Goal: Task Accomplishment & Management: Check status

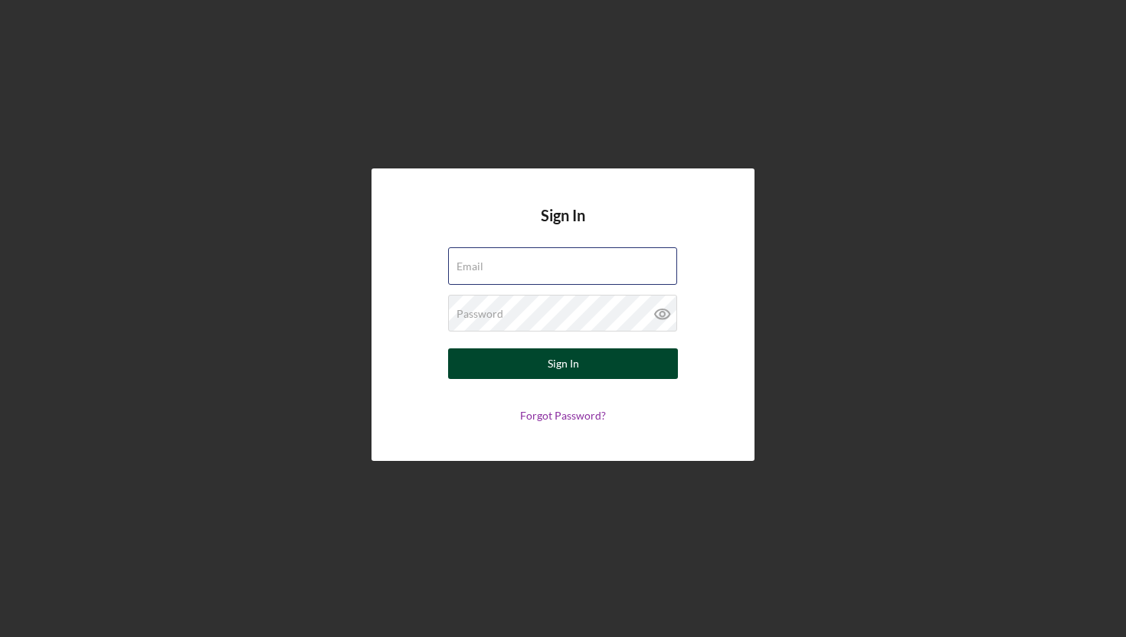
type input "[PERSON_NAME][EMAIL_ADDRESS][DOMAIN_NAME]"
click at [505, 348] on form "Email [PERSON_NAME][EMAIL_ADDRESS][DOMAIN_NAME] Password Sign In Forgot Passwor…" at bounding box center [563, 334] width 306 height 175
click at [495, 363] on button "Sign In" at bounding box center [563, 363] width 230 height 31
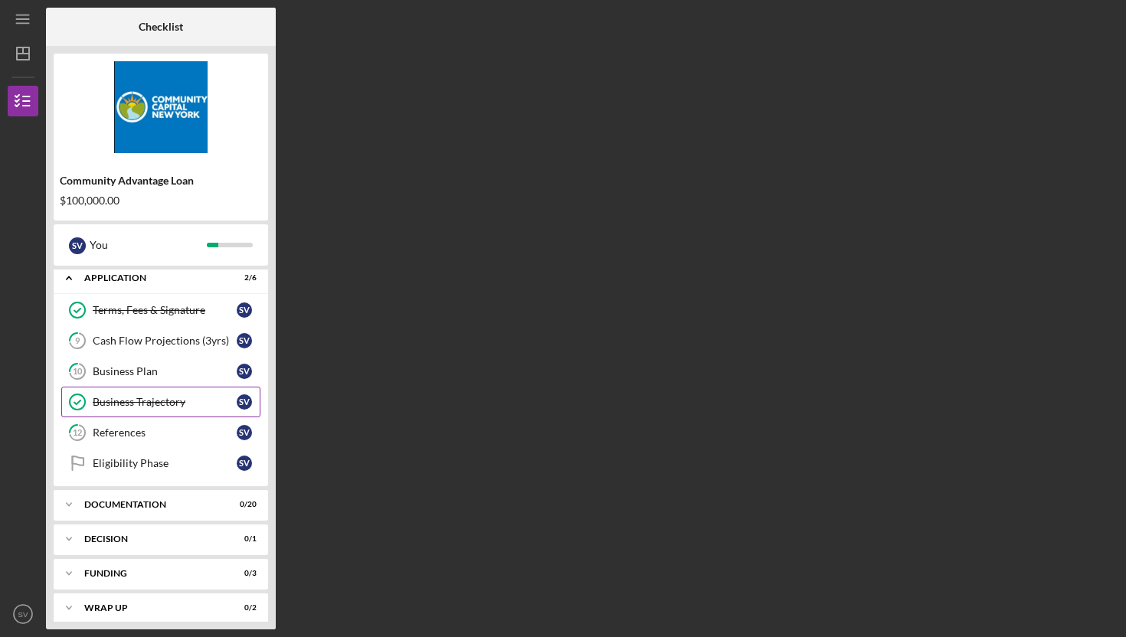
scroll to position [51, 0]
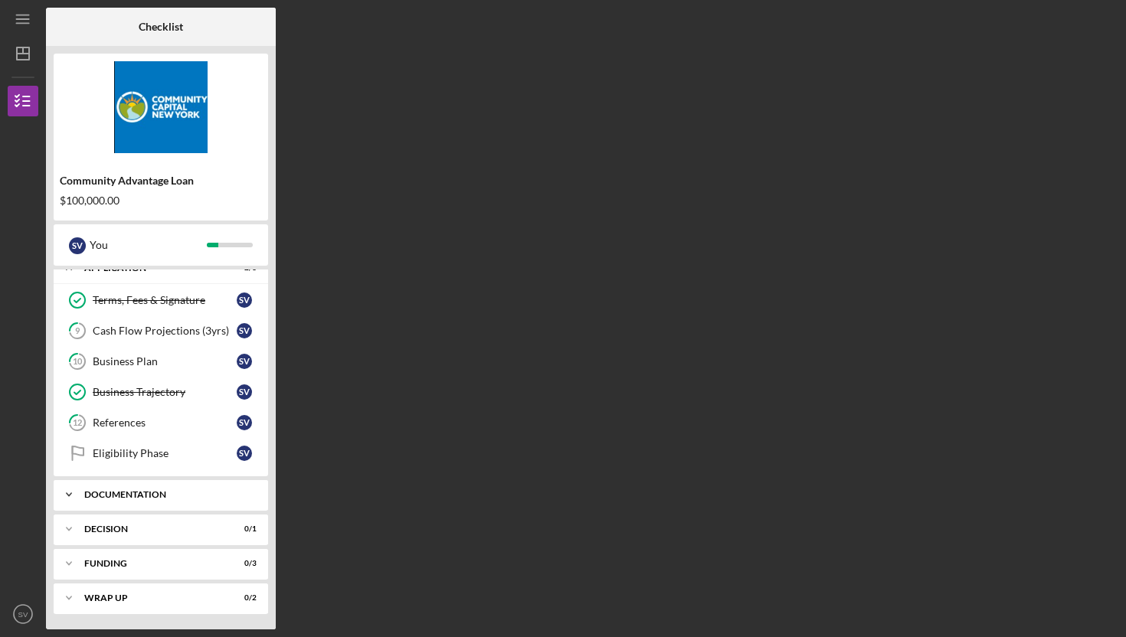
click at [158, 505] on div "Icon/Expander Documentation 0 / 20" at bounding box center [161, 494] width 214 height 31
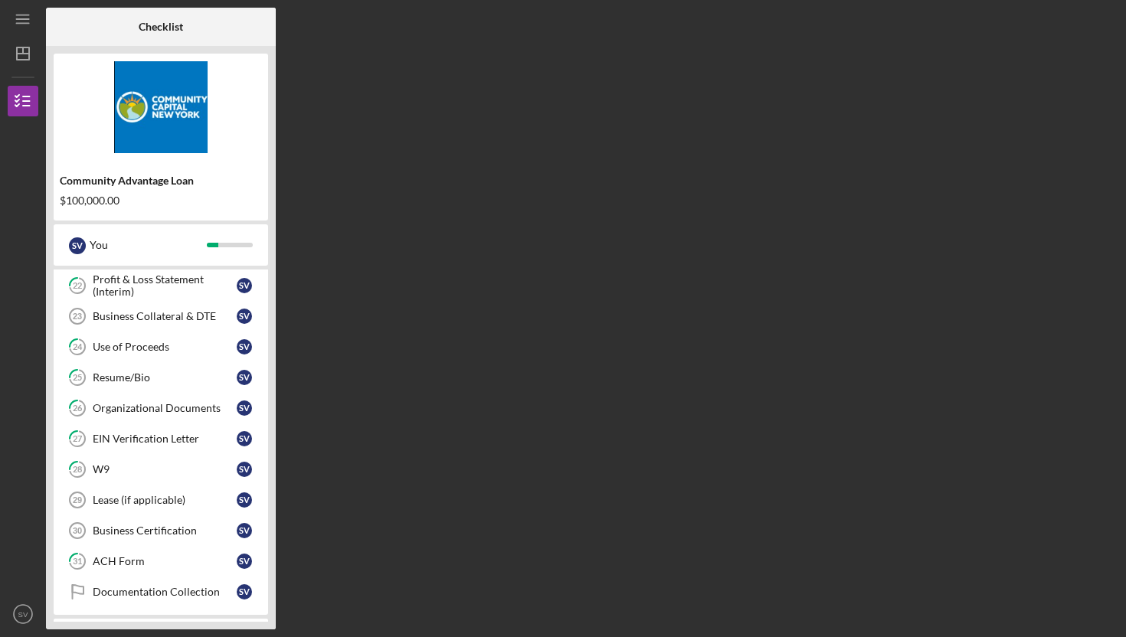
scroll to position [0, 0]
